Goal: Task Accomplishment & Management: Contribute content

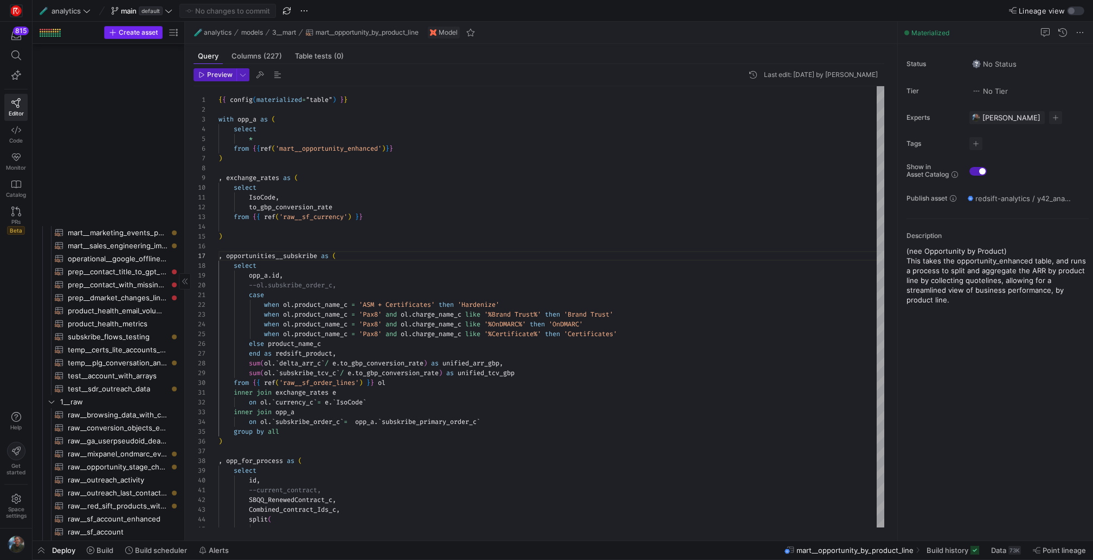
scroll to position [59, 121]
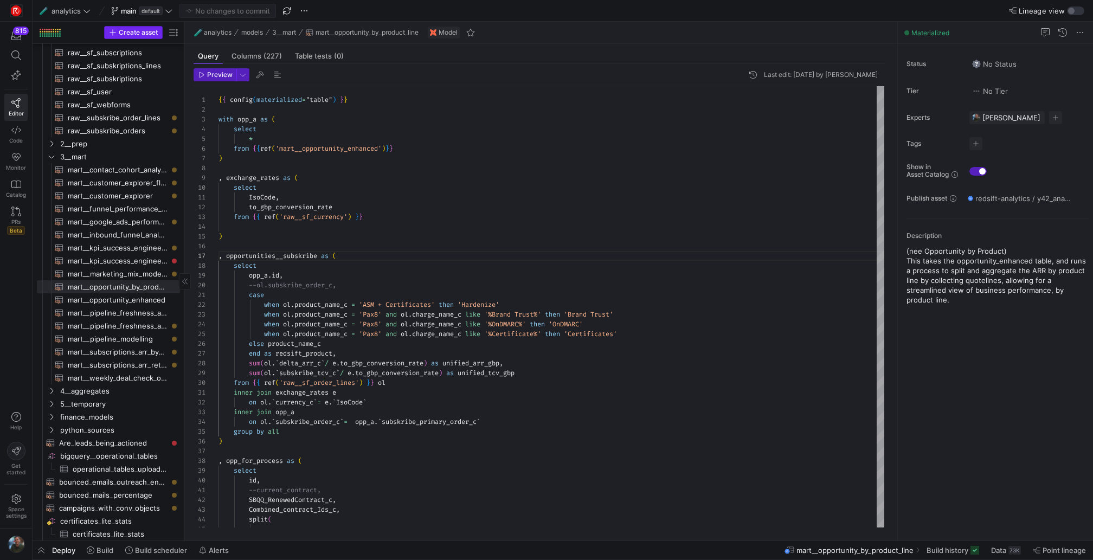
click at [132, 34] on span "Create asset" at bounding box center [138, 33] width 39 height 8
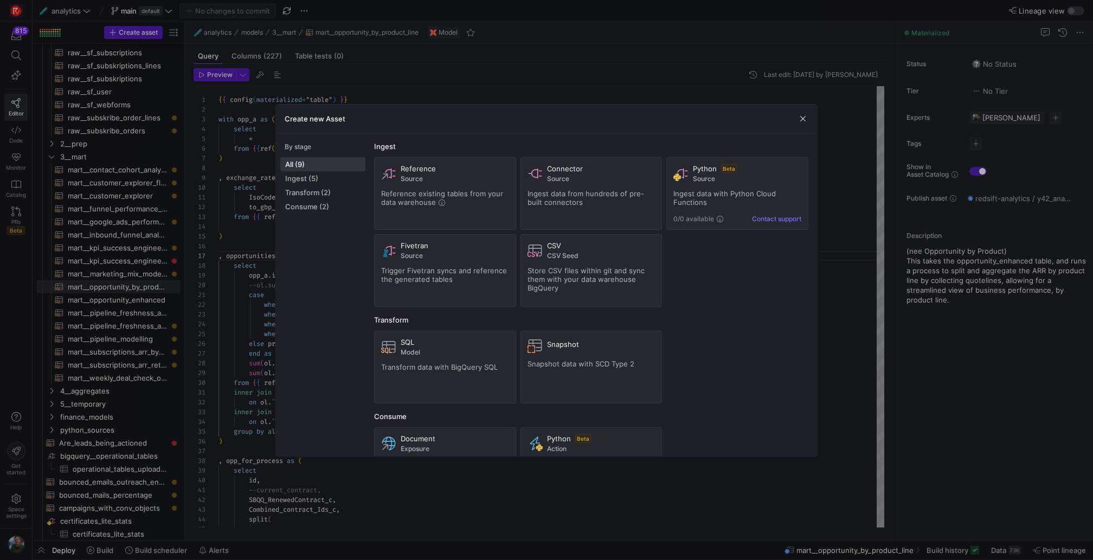
click at [79, 112] on div at bounding box center [546, 280] width 1093 height 560
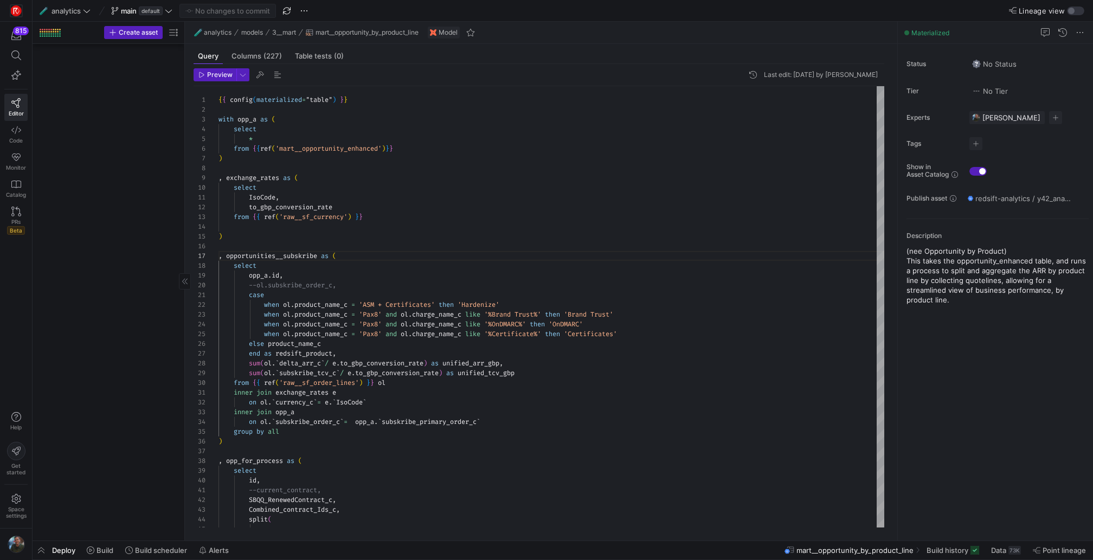
scroll to position [0, 0]
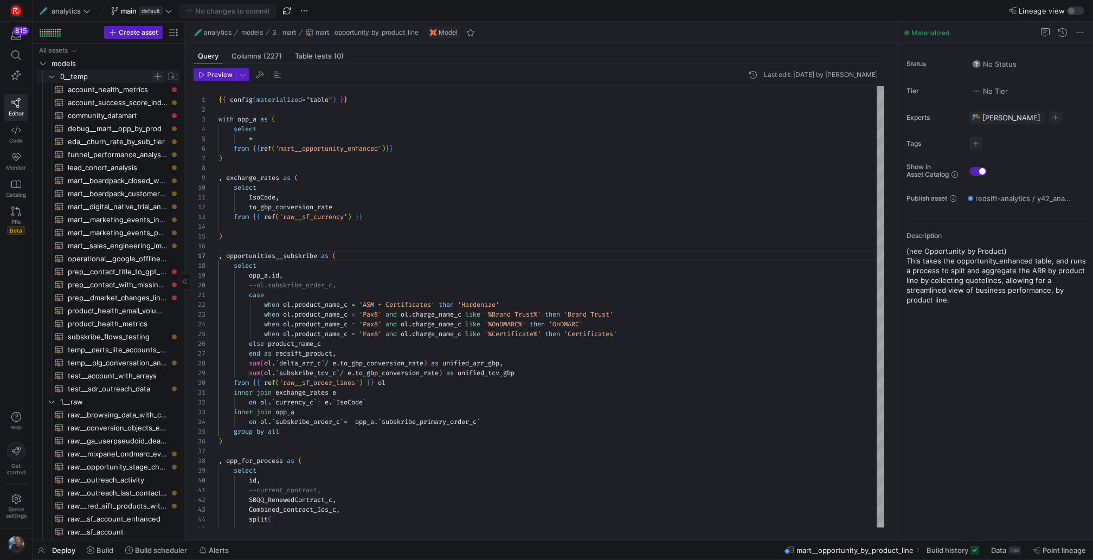
click at [157, 80] on span "Press SPACE to select this row." at bounding box center [157, 76] width 11 height 11
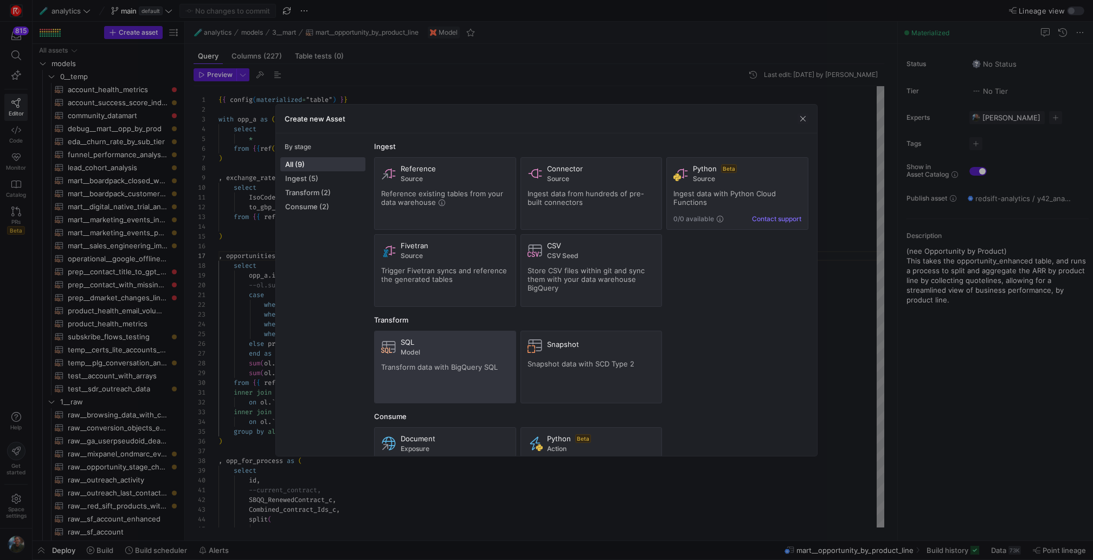
click at [406, 360] on div "SQL Model Transform data with BigQuery SQL" at bounding box center [445, 367] width 128 height 59
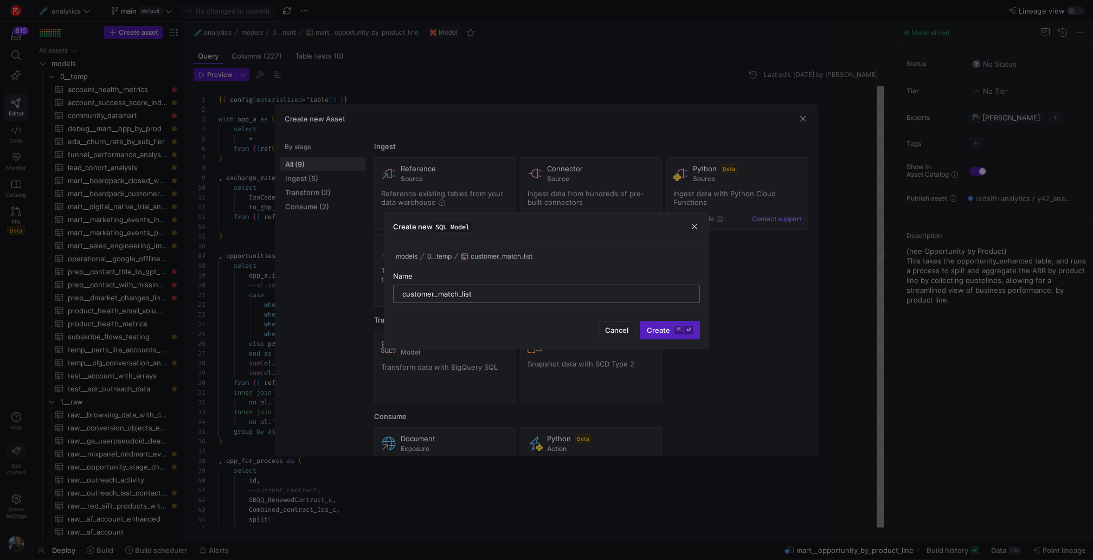
click at [403, 295] on input "customer_match_list" at bounding box center [546, 293] width 288 height 9
type input "prep__google_ads_customer_match_list"
click at [662, 329] on span "Create ⌘ ⏎" at bounding box center [670, 330] width 46 height 9
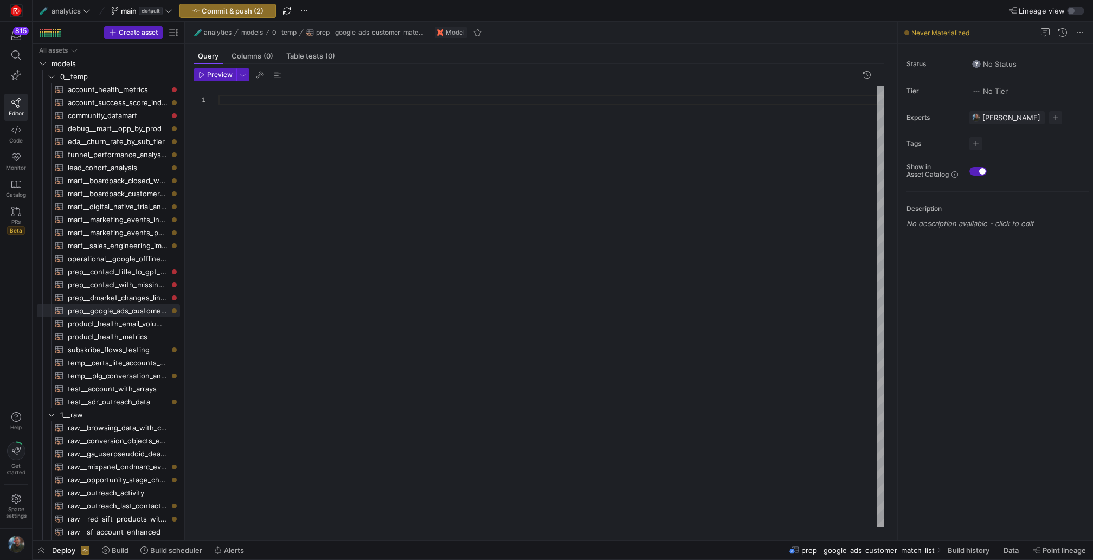
click at [293, 97] on div at bounding box center [550, 307] width 665 height 442
click at [270, 129] on div "select * from { { ref ( 'raw__sf_account' ) } } where account_active" at bounding box center [550, 307] width 665 height 442
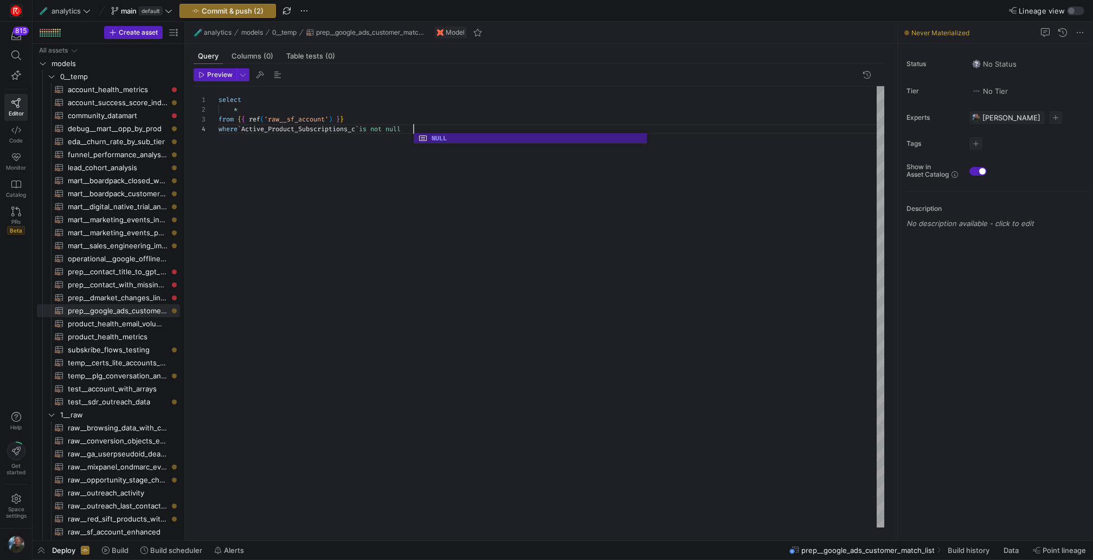
scroll to position [29, 198]
click at [289, 130] on div "select * from { { ref ( 'raw__sf_account' ) } } where ` Active_Product_Subscrip…" at bounding box center [550, 307] width 665 height 442
click at [426, 128] on div "select * from { { ref ( 'raw__sf_account' ) } } where ` Has_Active_Subscription…" at bounding box center [550, 307] width 665 height 442
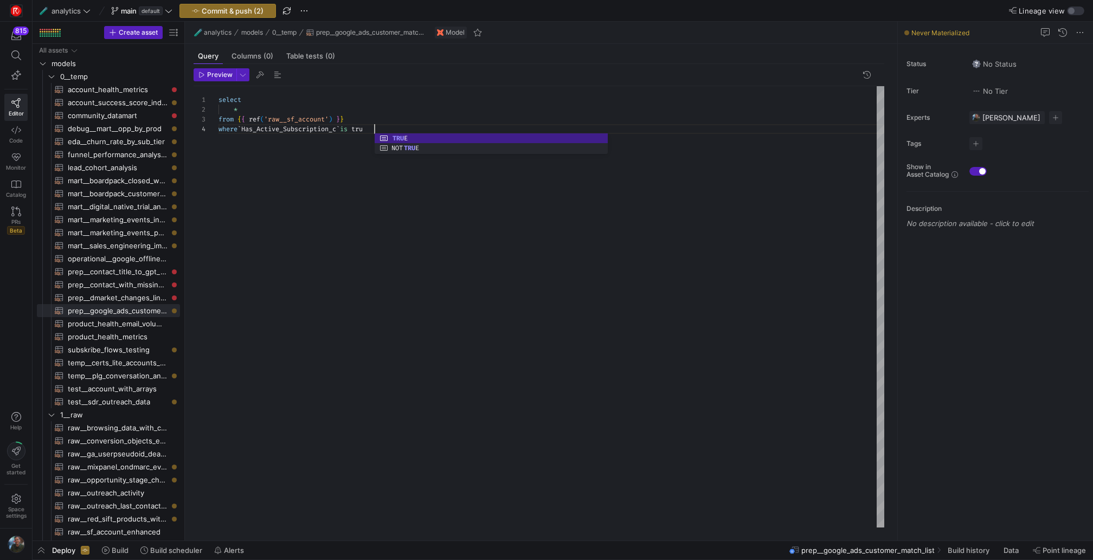
scroll to position [29, 159]
click at [249, 102] on div "select * from { { ref ( 'raw__sf_account' ) } } where ` Has_Active_Subscription…" at bounding box center [550, 307] width 665 height 442
click at [256, 108] on div "select * from { { ref ( 'raw__sf_account' ) } } where ` Has_Active_Subscription…" at bounding box center [550, 307] width 665 height 442
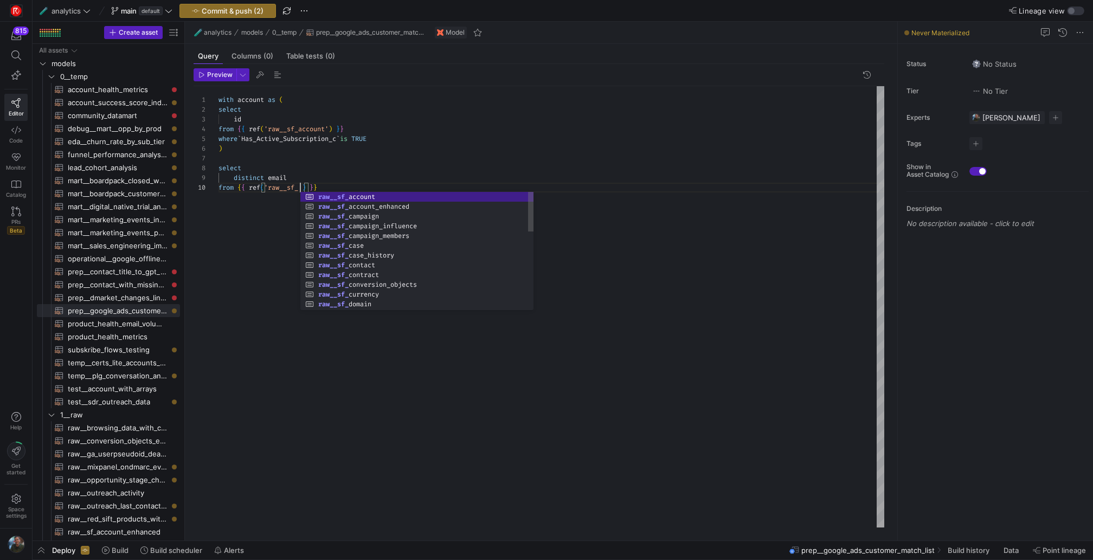
scroll to position [88, 90]
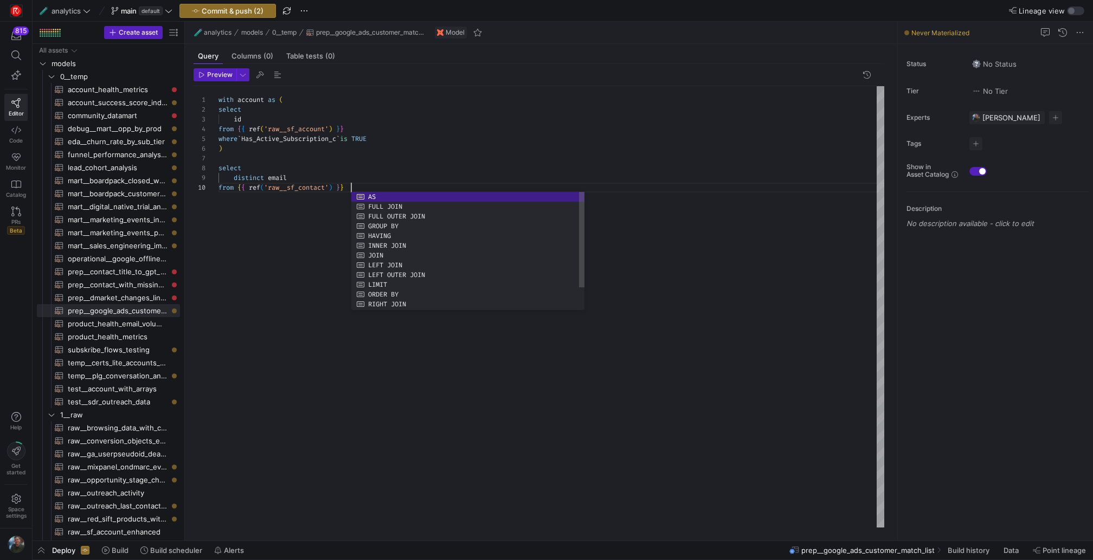
type textarea "with account as ( select id from {{ ref('raw__sf_account') }} where `Has_Active…"
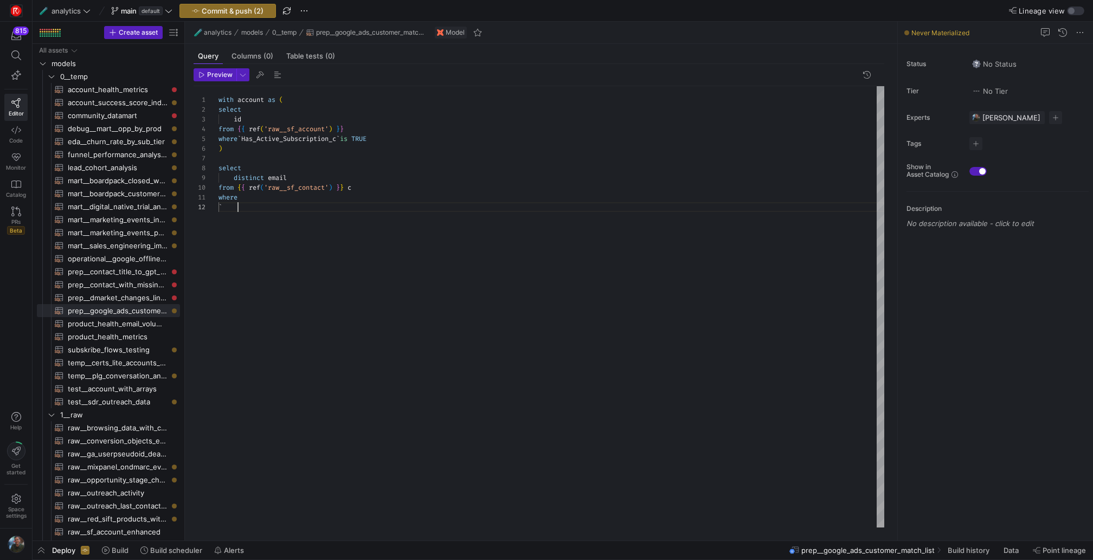
scroll to position [0, 0]
type textarea "w"
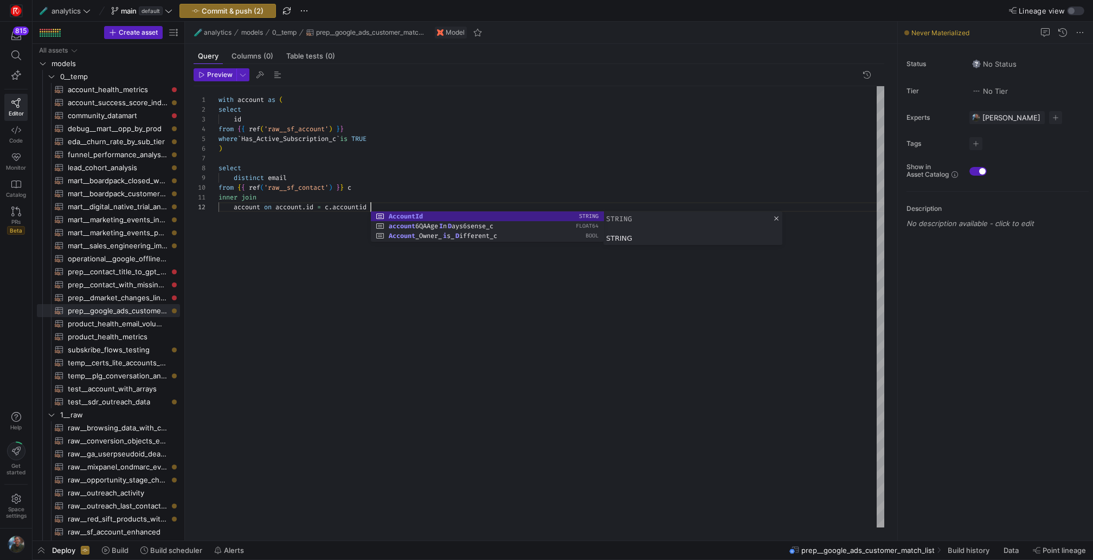
click at [382, 189] on div "with account as ( id from { { ref ( 'raw__sf_account' ) } } select where ` Has_…" at bounding box center [550, 307] width 665 height 442
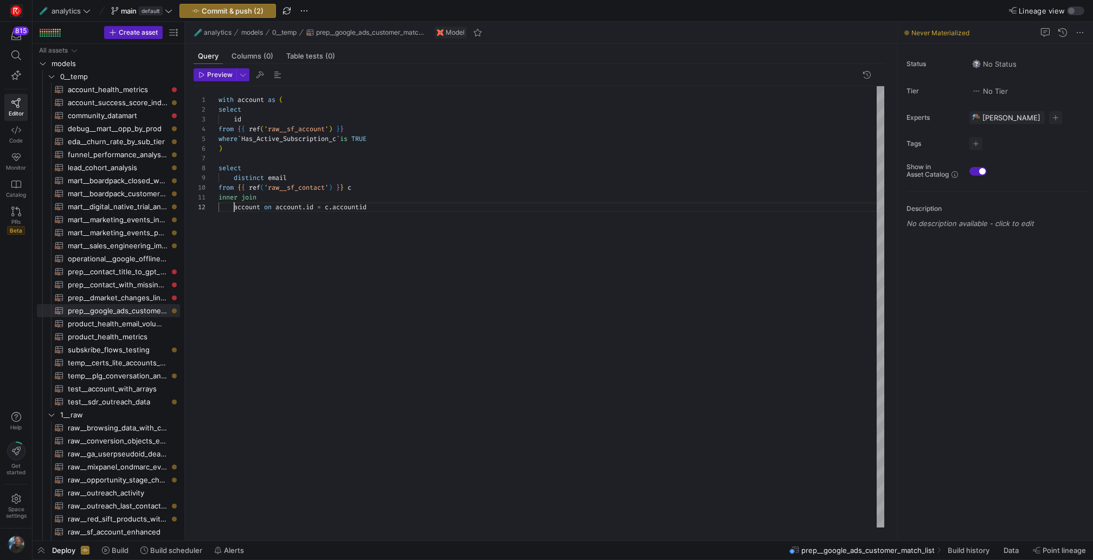
click at [235, 209] on div "with account as ( id from { { ref ( 'raw__sf_account' ) } } select where ` Has_…" at bounding box center [550, 307] width 665 height 442
drag, startPoint x: 513, startPoint y: 215, endPoint x: 207, endPoint y: 80, distance: 334.1
click at [512, 215] on div "with account as ( id from { { ref ( 'raw__sf_account' ) } } select where ` Has_…" at bounding box center [550, 307] width 665 height 442
click at [205, 73] on span "Preview" at bounding box center [215, 75] width 34 height 8
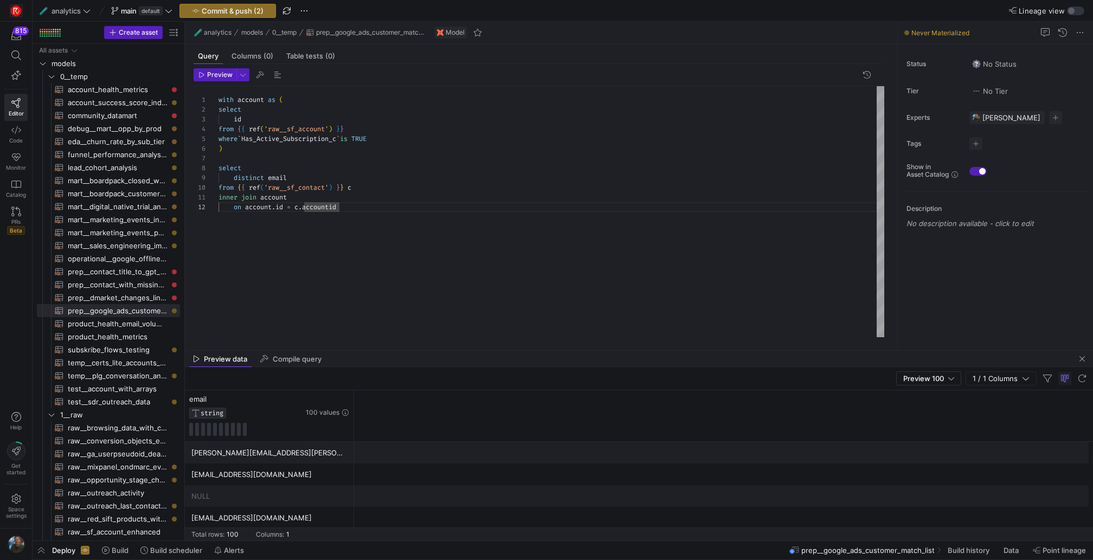
click at [373, 214] on div "with account as ( id from { { ref ( 'raw__sf_account' ) } } select where ` Has_…" at bounding box center [550, 211] width 665 height 251
click at [223, 76] on span "Preview" at bounding box center [219, 75] width 25 height 8
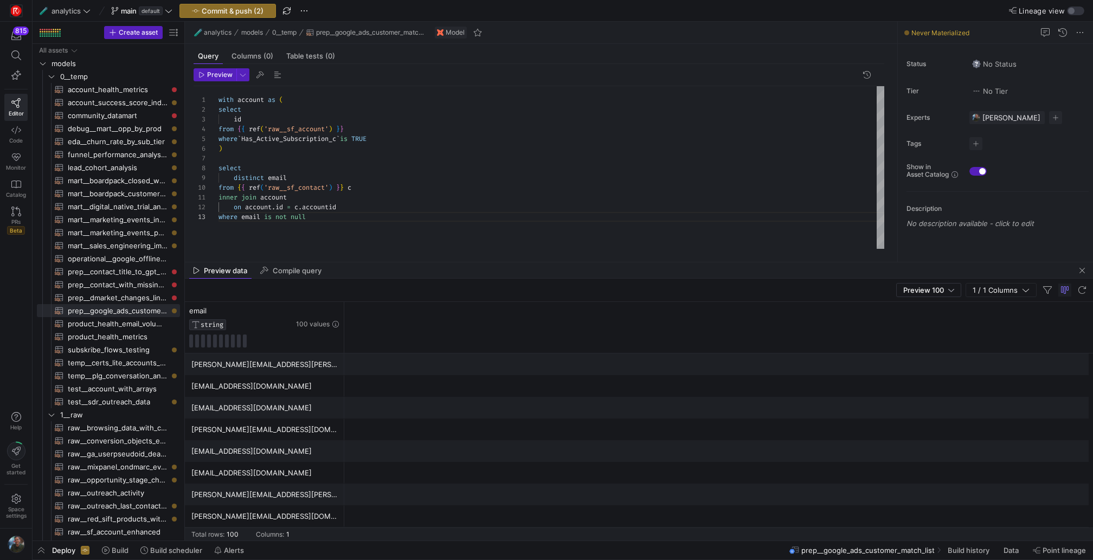
drag, startPoint x: 458, startPoint y: 349, endPoint x: 455, endPoint y: 261, distance: 88.4
click at [321, 218] on div "with account as ( id from { { ref ( 'raw__sf_account' ) } } select where ` Has_…" at bounding box center [550, 167] width 665 height 163
drag, startPoint x: 244, startPoint y: 138, endPoint x: 422, endPoint y: 138, distance: 178.3
click at [241, 138] on span "`" at bounding box center [239, 138] width 4 height 9
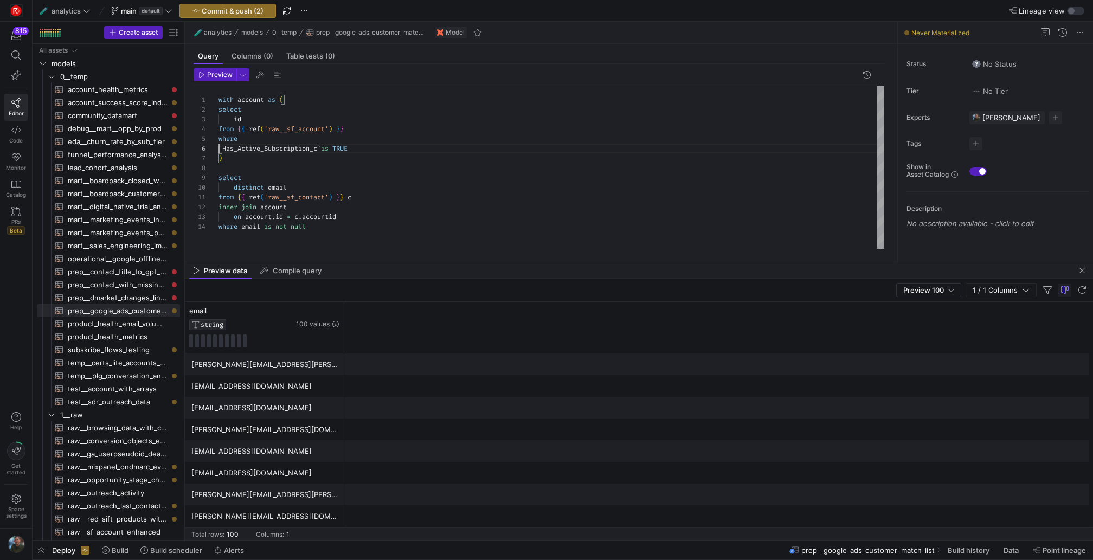
scroll to position [49, 16]
click at [385, 151] on div "with account as ( id from { { ref ( 'raw__sf_account' ) } } select where ) sele…" at bounding box center [550, 167] width 665 height 163
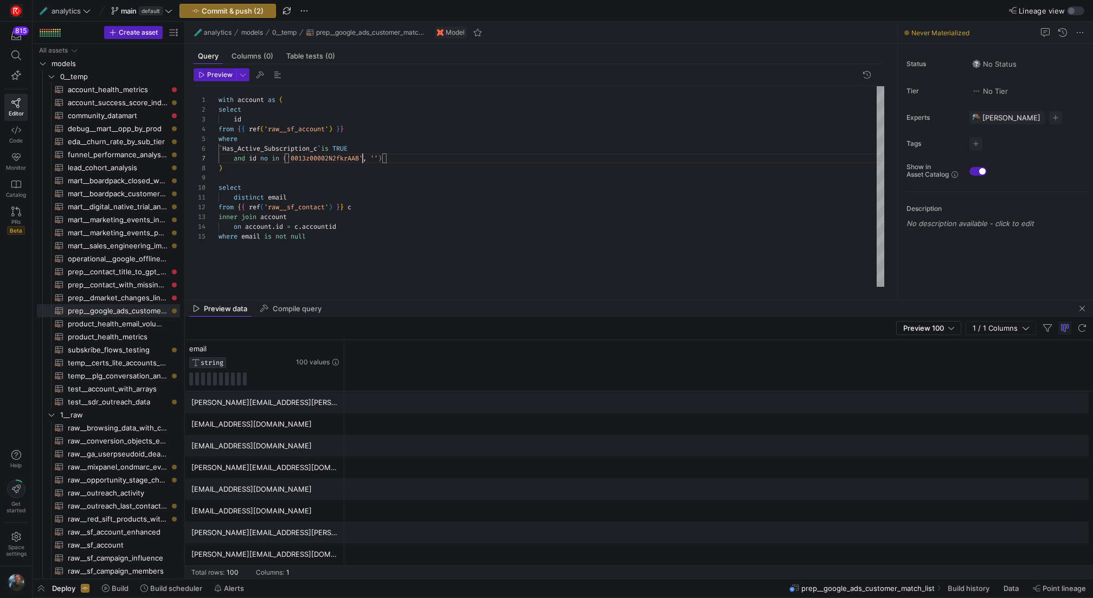
scroll to position [59, 144]
click at [379, 158] on div "with account as ( id from { { ref ( 'raw__sf_account' ) } } select where ) sele…" at bounding box center [550, 186] width 665 height 201
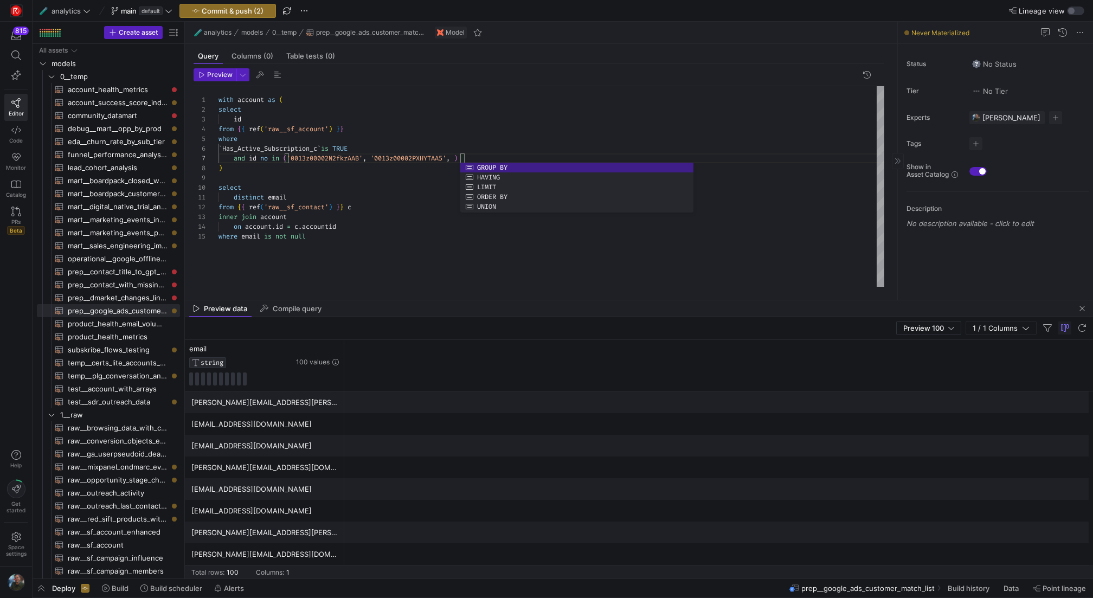
scroll to position [59, 246]
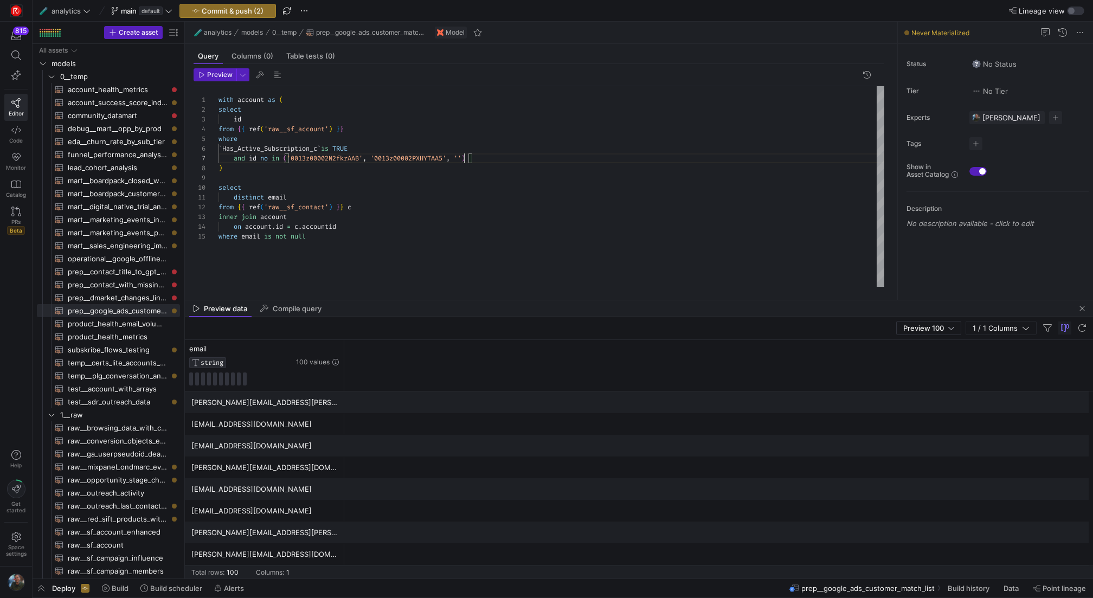
click at [465, 160] on div "with account as ( id from { { ref ( 'raw__sf_account' ) } } select where ) sele…" at bounding box center [550, 186] width 665 height 201
drag, startPoint x: 524, startPoint y: 192, endPoint x: 518, endPoint y: 191, distance: 5.5
click at [524, 192] on div "distinct email" at bounding box center [550, 197] width 665 height 10
drag, startPoint x: 216, startPoint y: 77, endPoint x: 225, endPoint y: 83, distance: 10.7
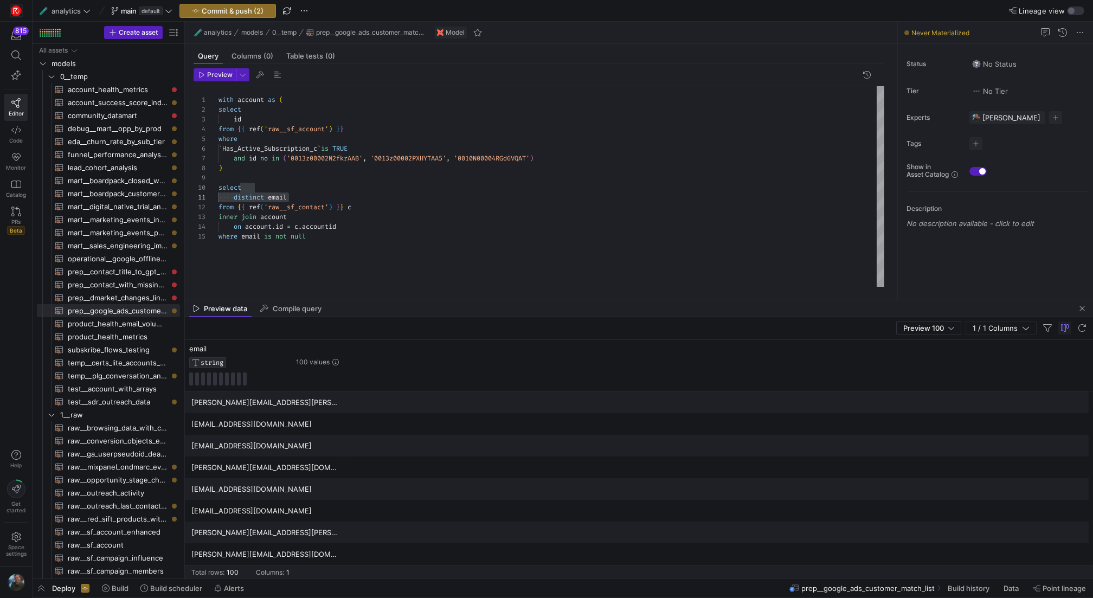
click at [216, 77] on span "Preview" at bounding box center [219, 75] width 25 height 8
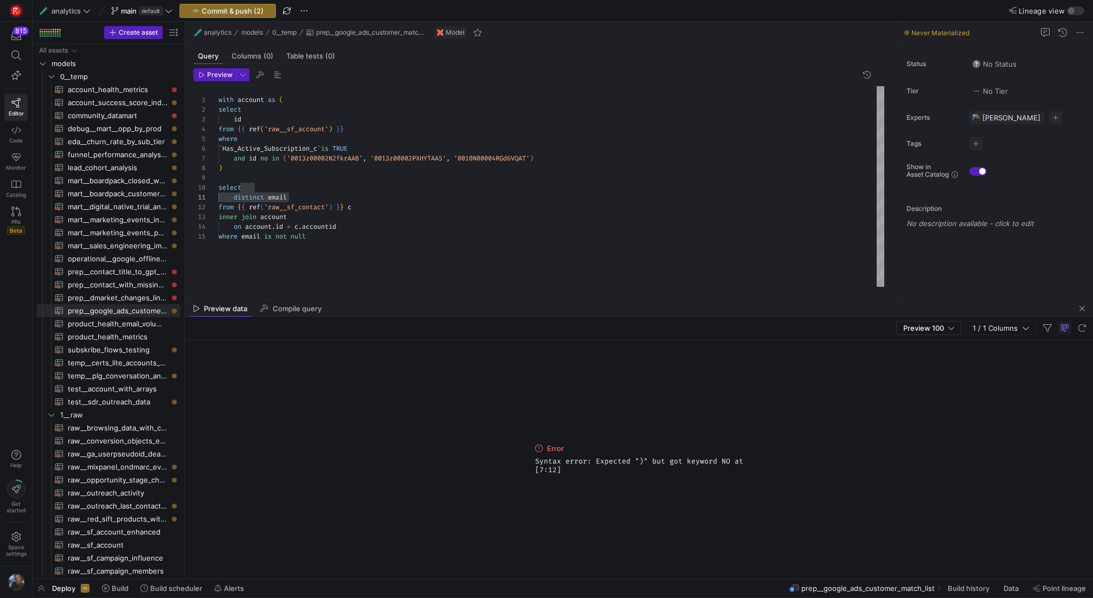
drag, startPoint x: 271, startPoint y: 158, endPoint x: 389, endPoint y: 173, distance: 118.6
click at [270, 157] on span at bounding box center [270, 158] width 4 height 9
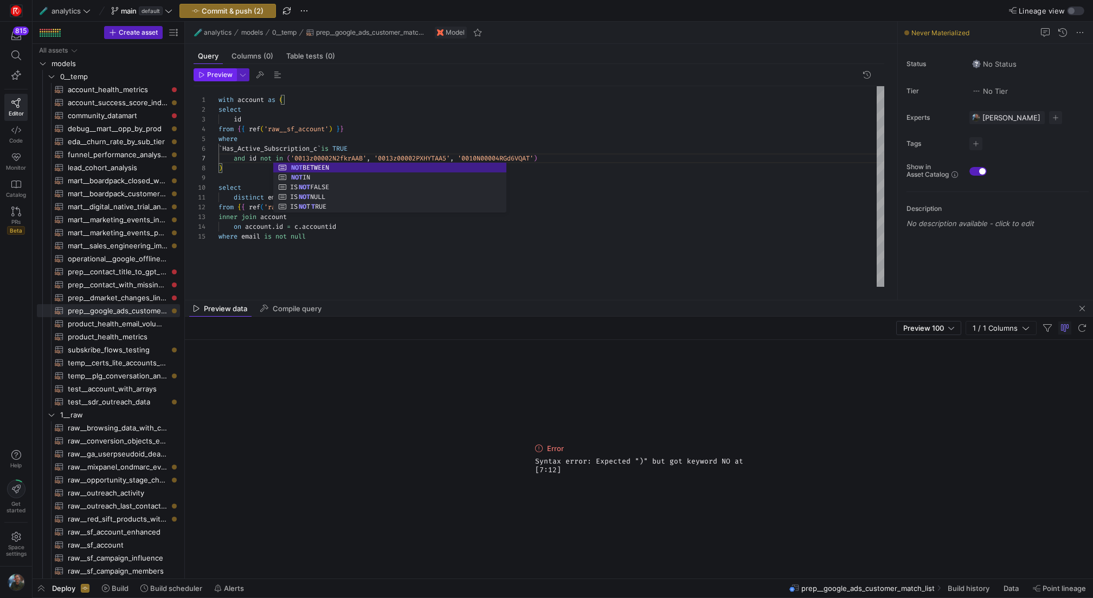
type textarea "with account as ( select id from {{ ref('raw__sf_account') }} where `Has_Active…"
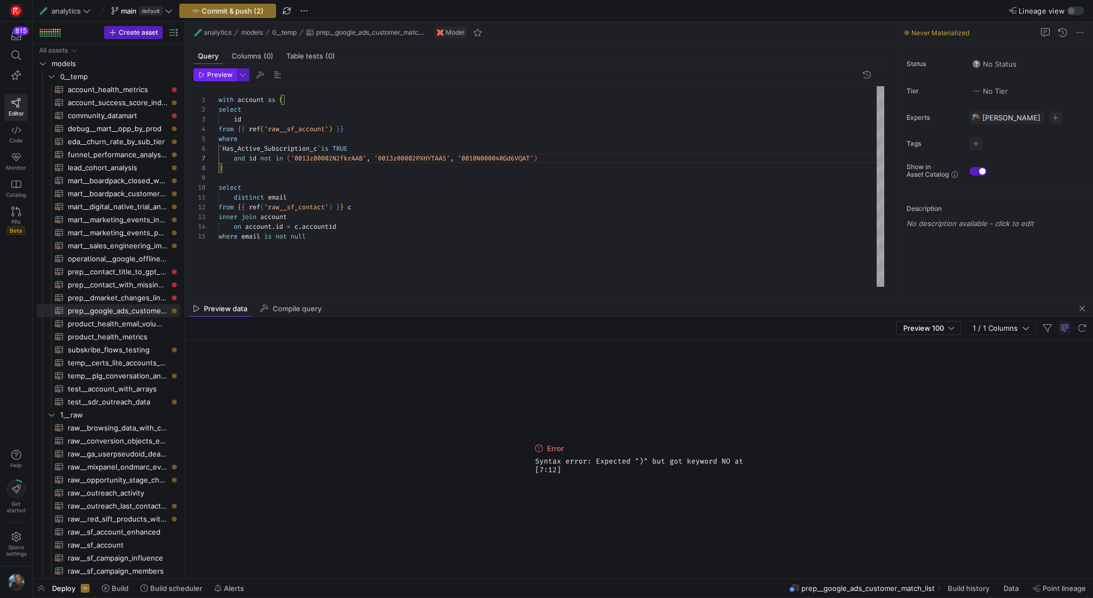
click at [221, 79] on span "button" at bounding box center [215, 75] width 42 height 12
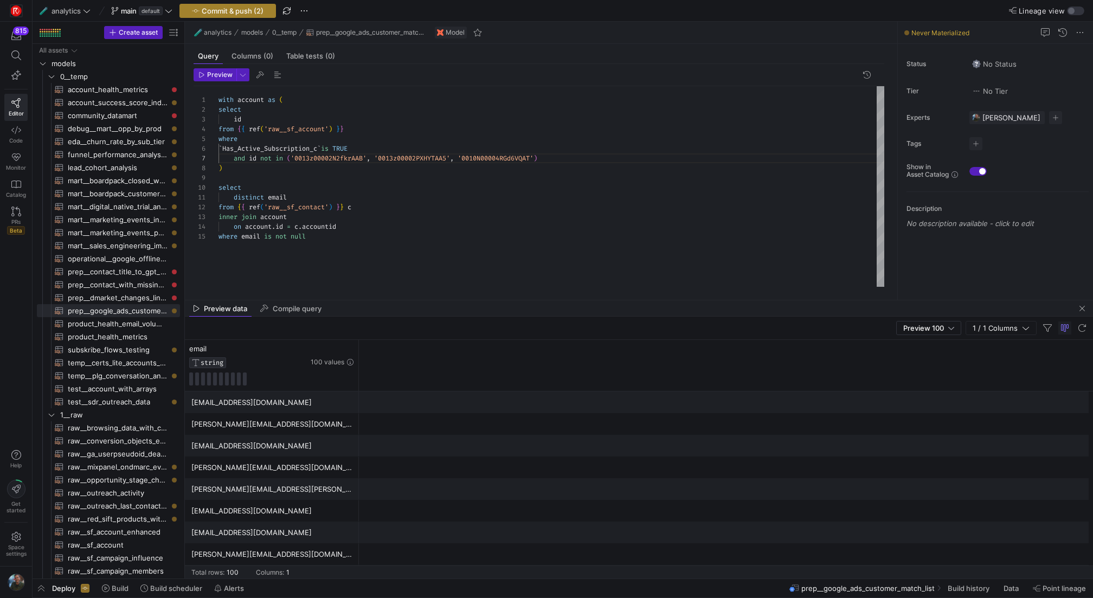
click at [228, 14] on span "Commit & push (2)" at bounding box center [233, 11] width 62 height 9
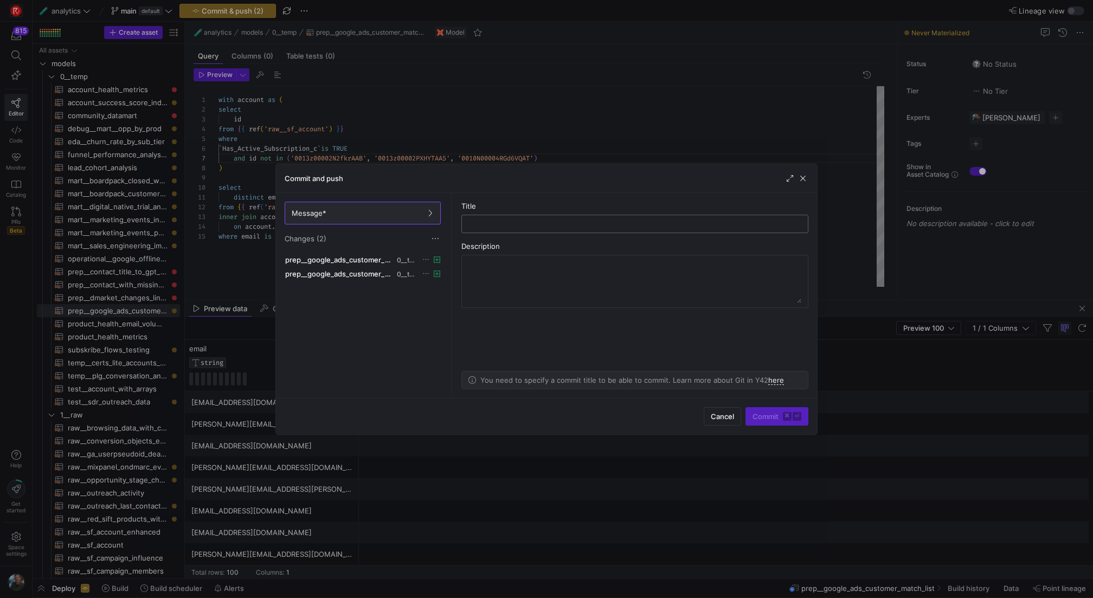
click at [502, 222] on input "text" at bounding box center [634, 223] width 328 height 9
type input "added customer email match list"
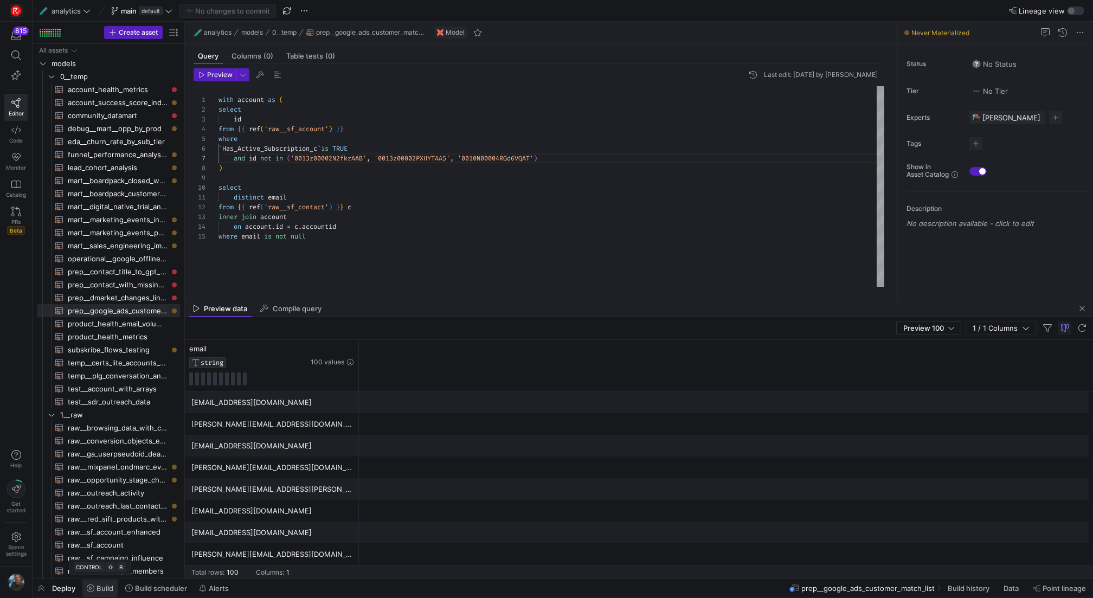
click at [97, 559] on span "Build" at bounding box center [104, 588] width 17 height 9
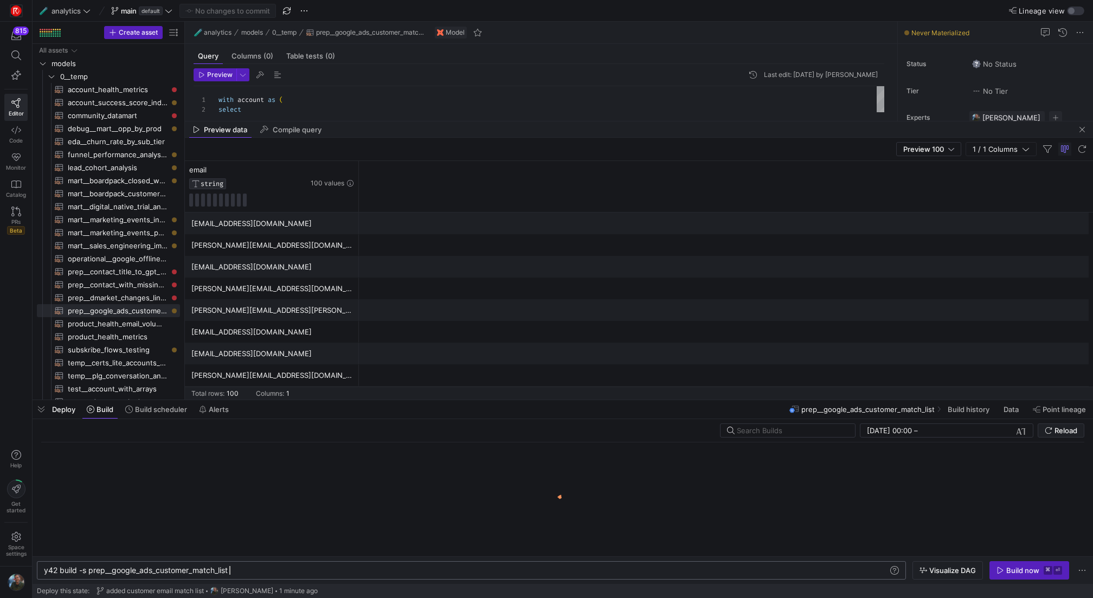
click at [239, 559] on div "y42 build -s prep__google_ads_customer_match_list" at bounding box center [466, 570] width 845 height 9
